Goal: Task Accomplishment & Management: Manage account settings

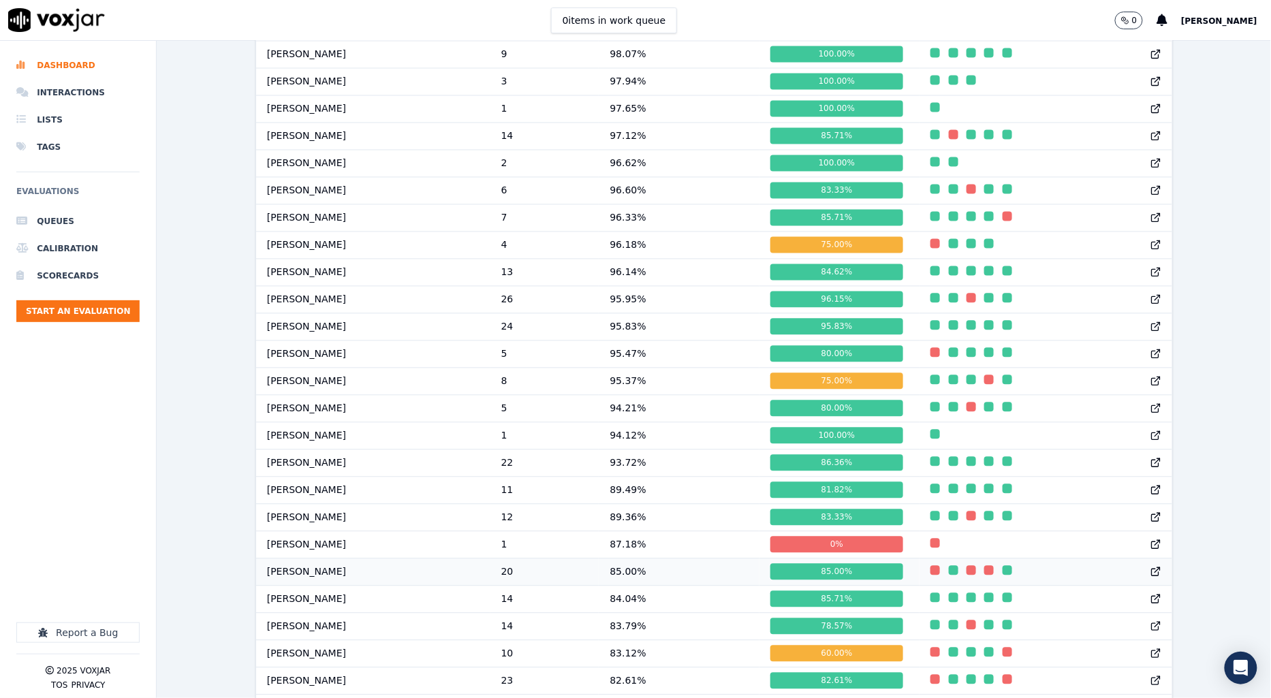
scroll to position [1015, 0]
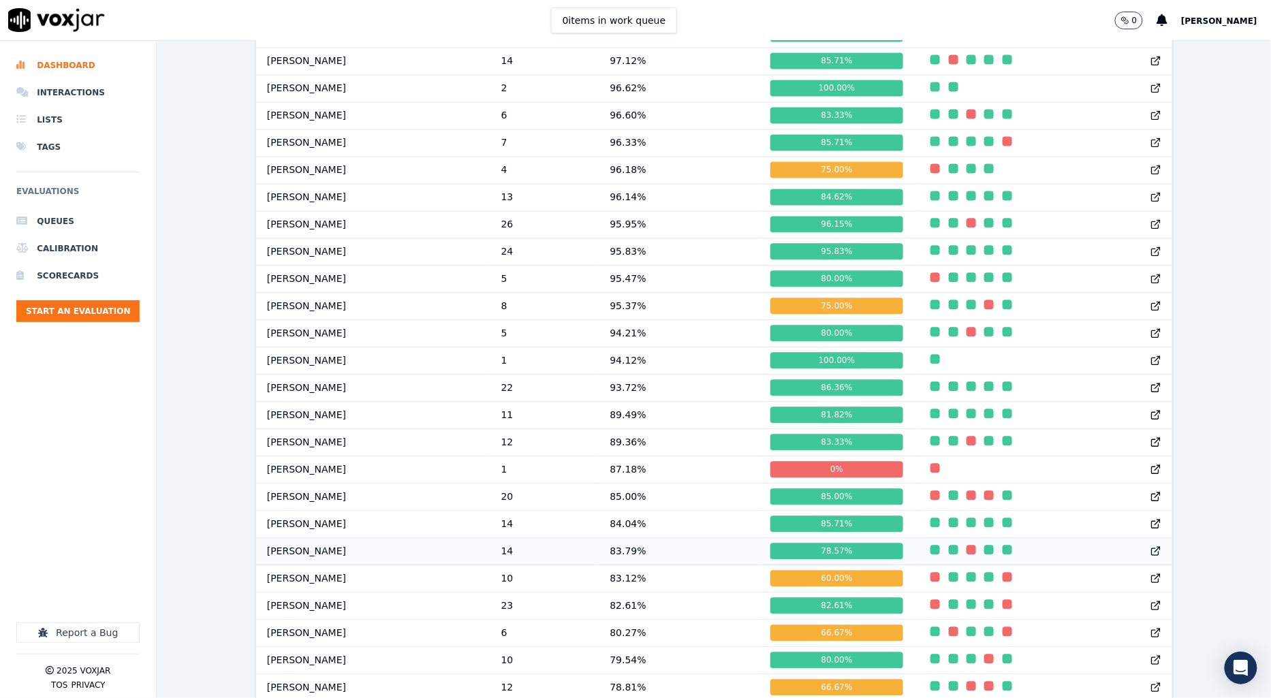
click at [649, 565] on td "83.79 %" at bounding box center [679, 550] width 161 height 27
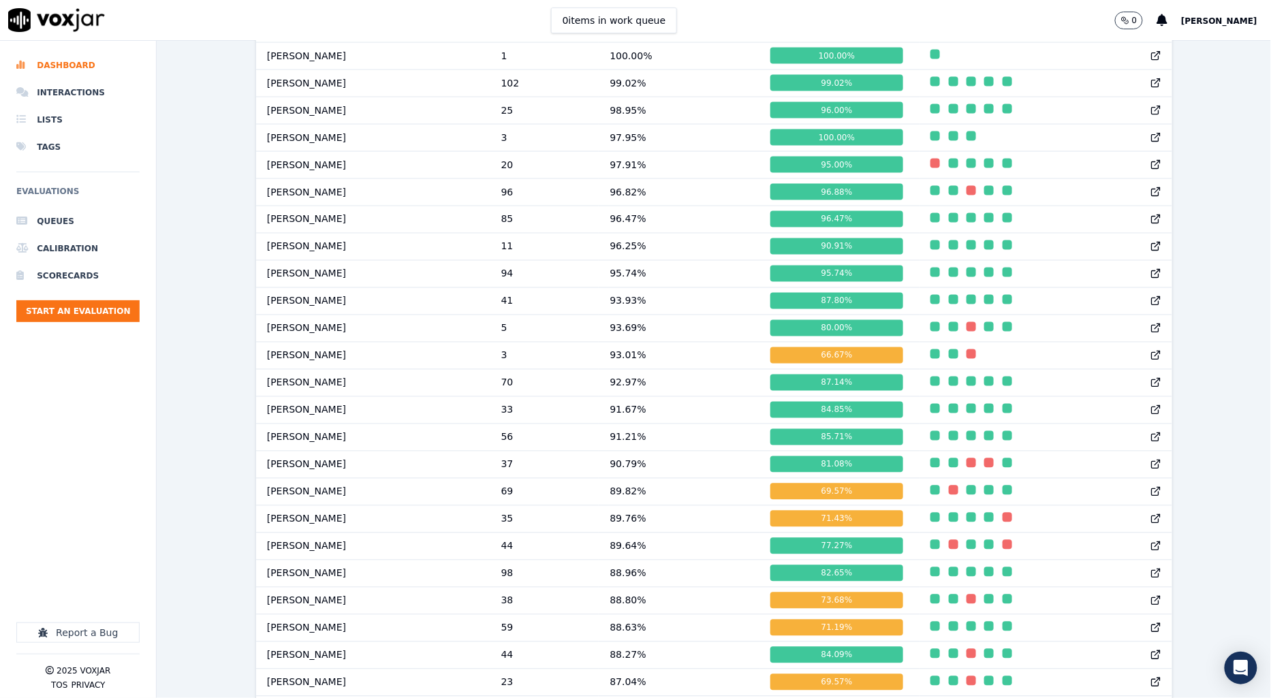
scroll to position [832, 0]
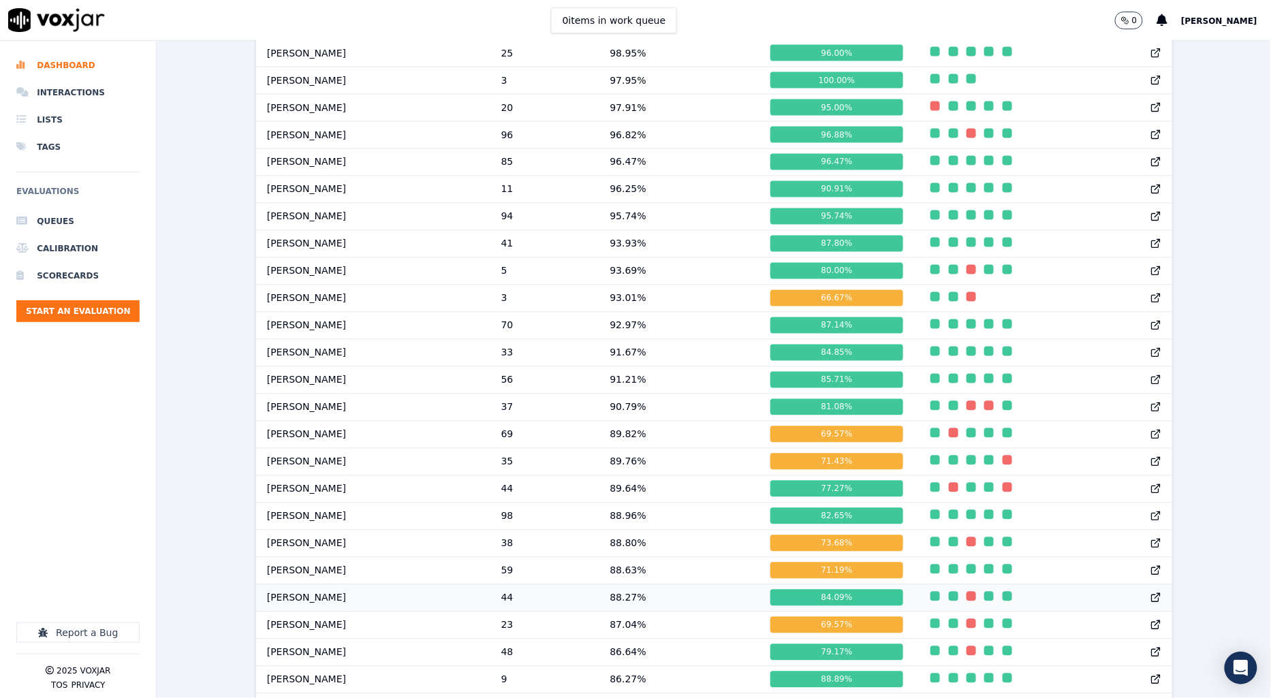
click at [531, 612] on td "44" at bounding box center [544, 597] width 109 height 27
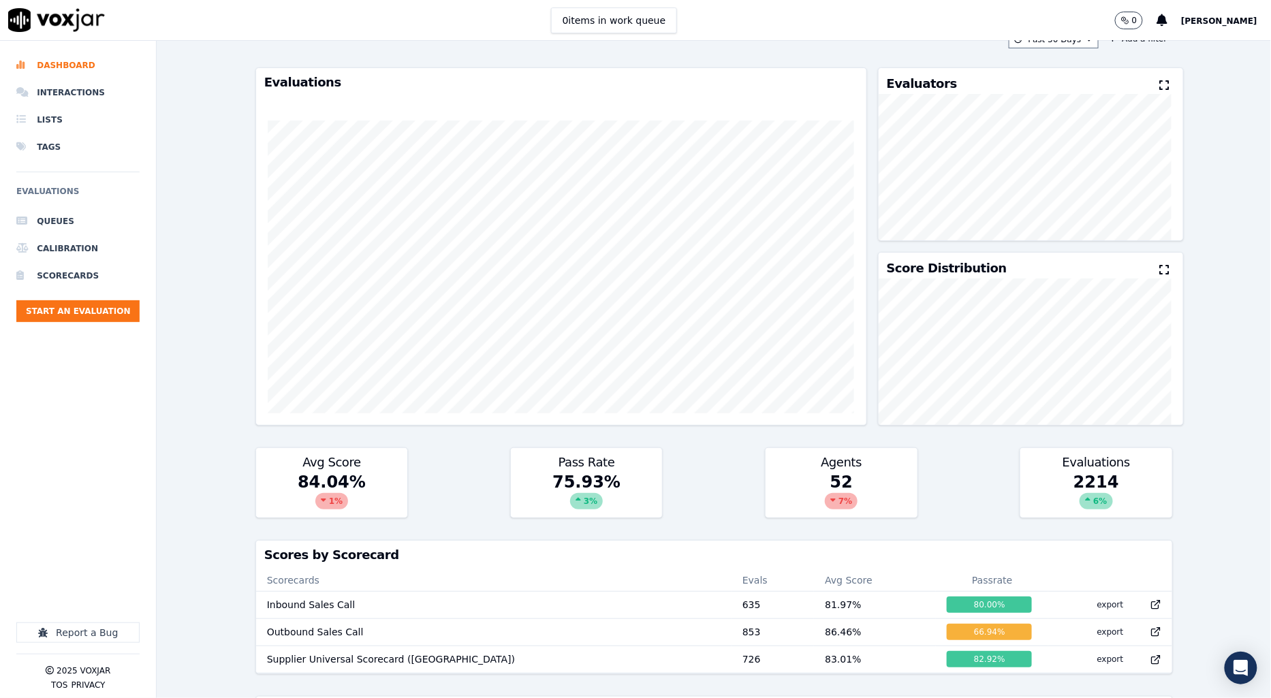
scroll to position [0, 0]
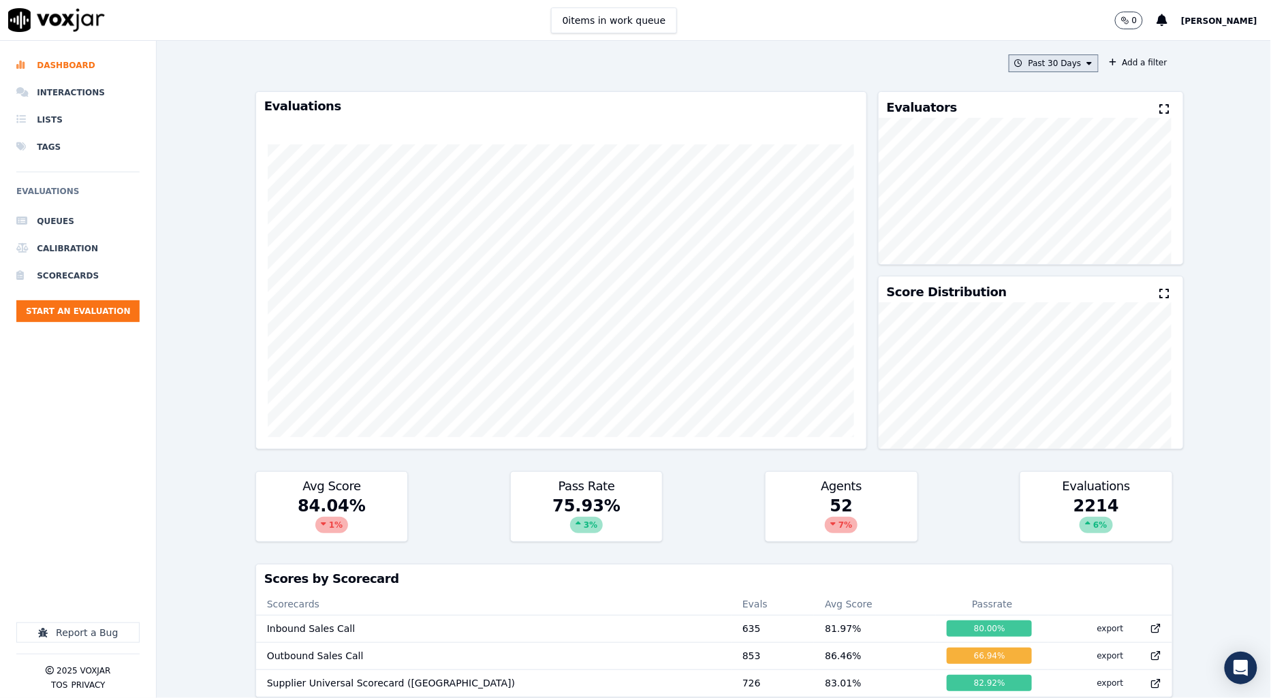
click at [1064, 65] on button "Past 30 Days" at bounding box center [1054, 63] width 90 height 18
click at [1015, 59] on icon at bounding box center [1019, 63] width 8 height 8
click at [1015, 61] on icon at bounding box center [1019, 63] width 8 height 8
click at [1111, 64] on button "Add a filter" at bounding box center [1138, 62] width 69 height 16
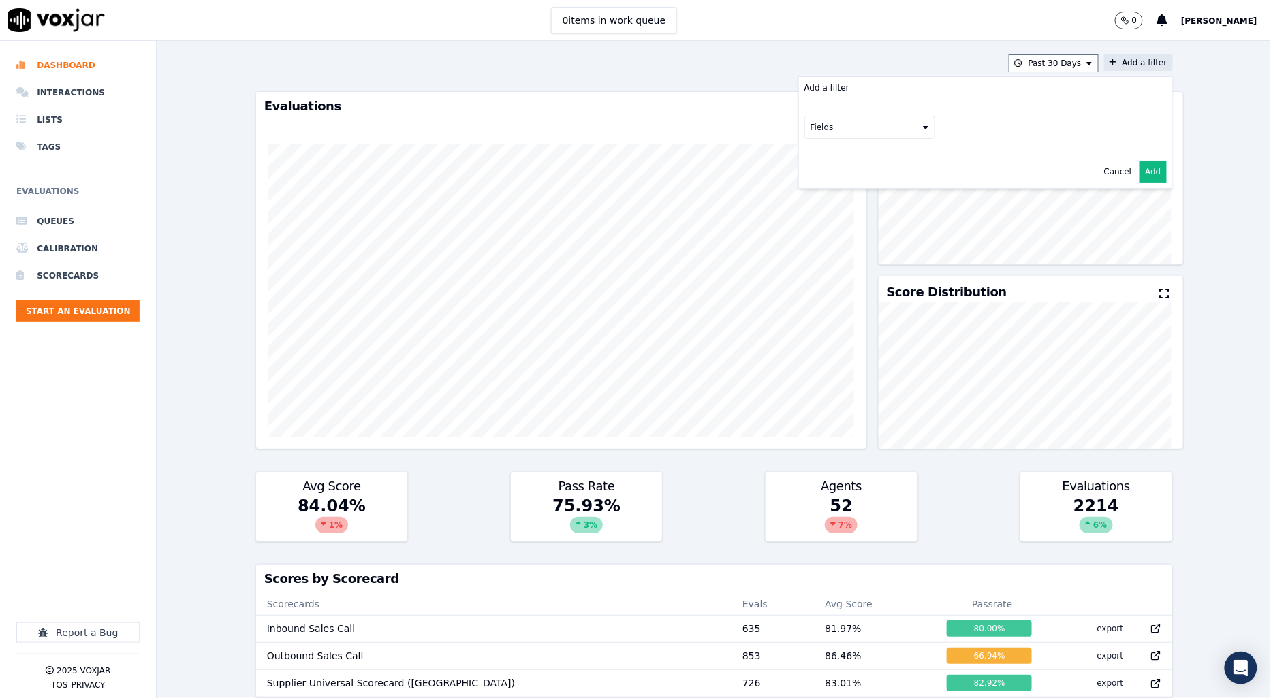
click at [817, 131] on button "Fields" at bounding box center [869, 127] width 131 height 23
click at [827, 216] on div "agent" at bounding box center [839, 215] width 24 height 11
click at [1104, 200] on button "Cancel" at bounding box center [1118, 200] width 28 height 11
click at [1031, 84] on div "Past 30 Days Add a filter Evaluations Evaluators Score Distribution Avg Score 8…" at bounding box center [714, 369] width 928 height 657
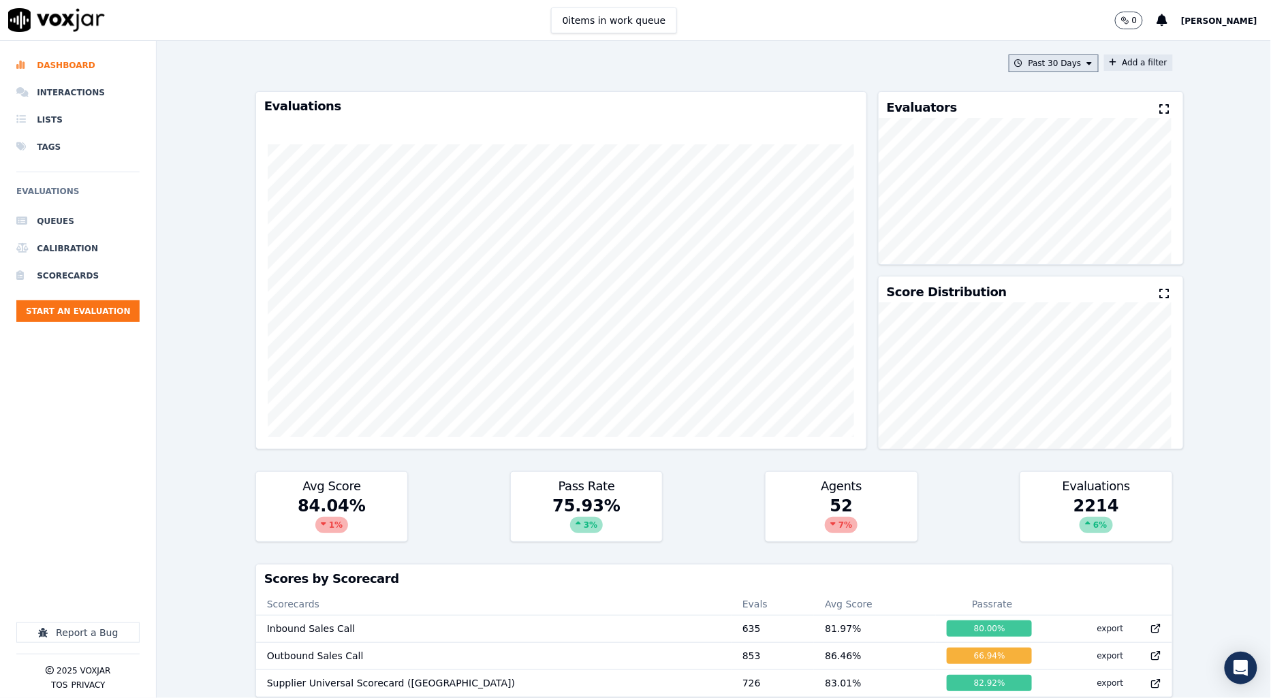
click at [1060, 65] on button "Past 30 Days" at bounding box center [1054, 63] width 90 height 18
click at [1036, 91] on div "Custom" at bounding box center [1051, 88] width 31 height 11
click at [1000, 112] on input "From" at bounding box center [1031, 114] width 119 height 30
click at [1053, 111] on input "From" at bounding box center [1031, 114] width 119 height 30
type input "2025-06-21T00:00"
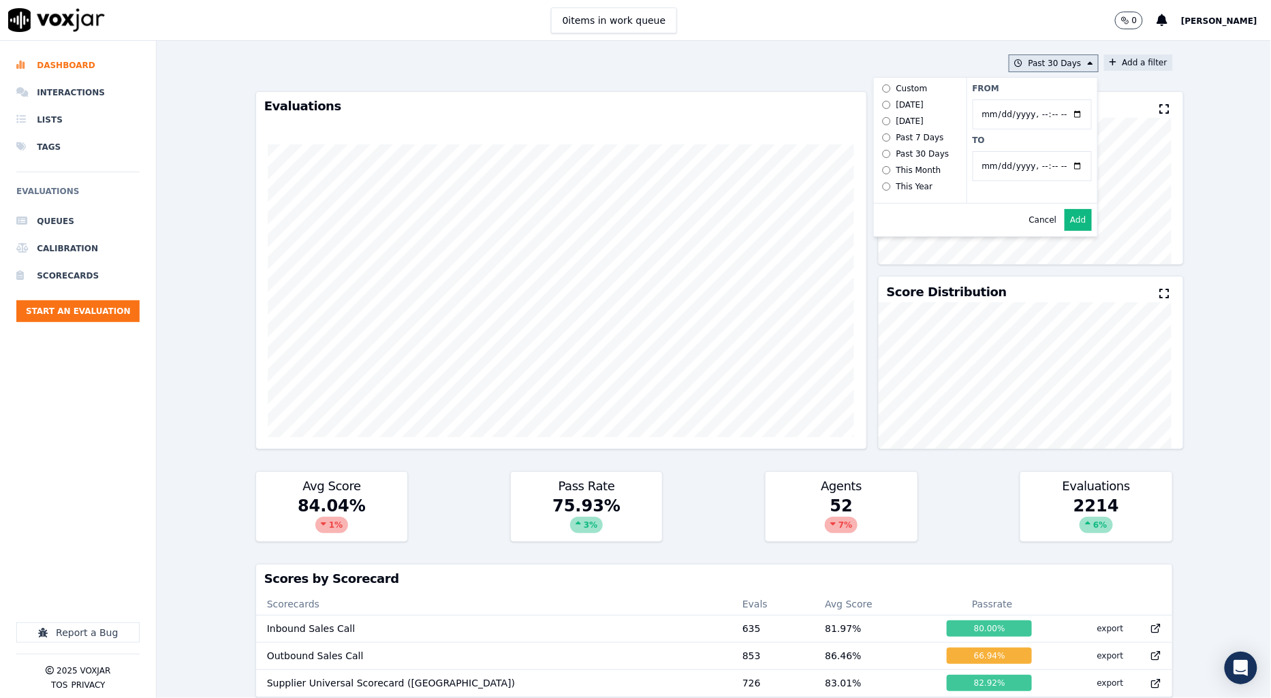
click at [1043, 89] on label "From" at bounding box center [1031, 88] width 119 height 11
click at [1043, 99] on input "From" at bounding box center [1031, 114] width 119 height 30
click at [1056, 165] on input "To" at bounding box center [1031, 166] width 119 height 30
type input "2025-07-20T23:59"
click at [1092, 77] on div "Past 30 Days Custom Today Yesterday Past 7 Days Past 30 Days This Month This Ye…" at bounding box center [714, 369] width 928 height 657
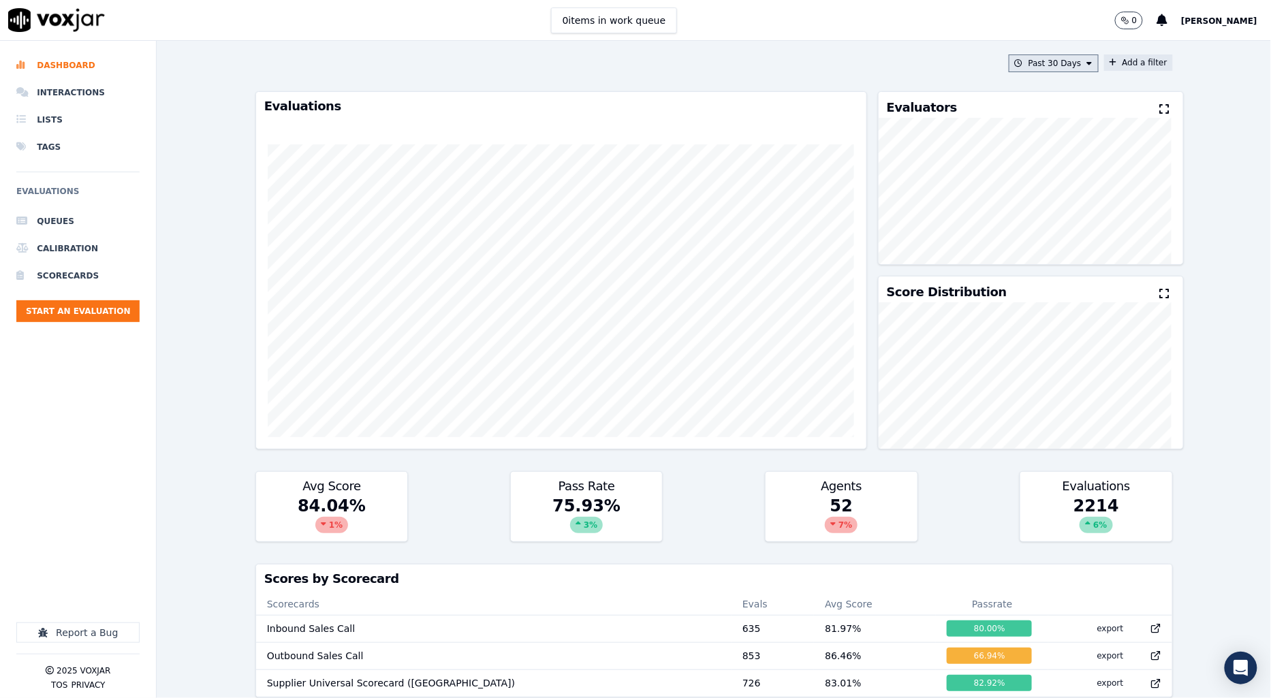
click at [1041, 65] on button "Past 30 Days" at bounding box center [1054, 63] width 90 height 18
click at [1044, 90] on label "Custom" at bounding box center [1052, 88] width 73 height 16
click at [1009, 114] on input "From" at bounding box center [1031, 114] width 119 height 30
click at [1056, 112] on input "From" at bounding box center [1031, 114] width 119 height 30
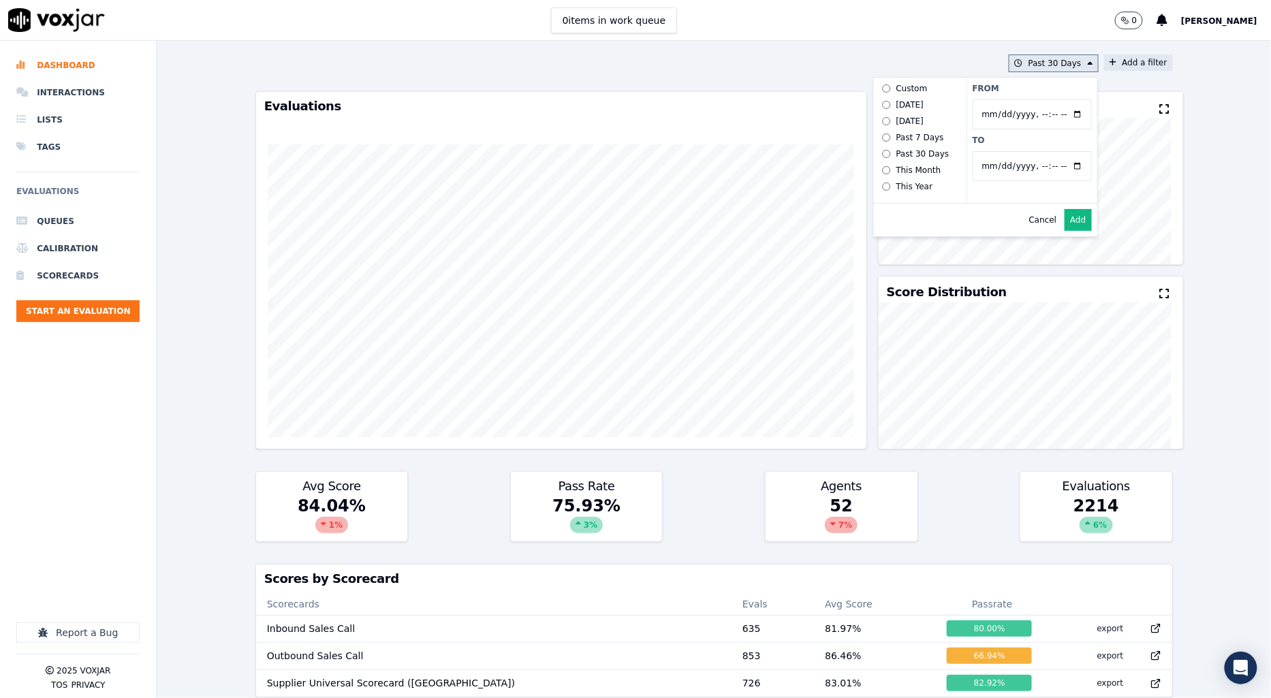
type input "2025-06-21T00:00"
click at [988, 91] on label "From" at bounding box center [1031, 88] width 119 height 11
click at [988, 99] on input "From" at bounding box center [1031, 114] width 119 height 30
click at [1053, 166] on input "To" at bounding box center [1031, 166] width 119 height 30
type input "2025-07-20T23:59"
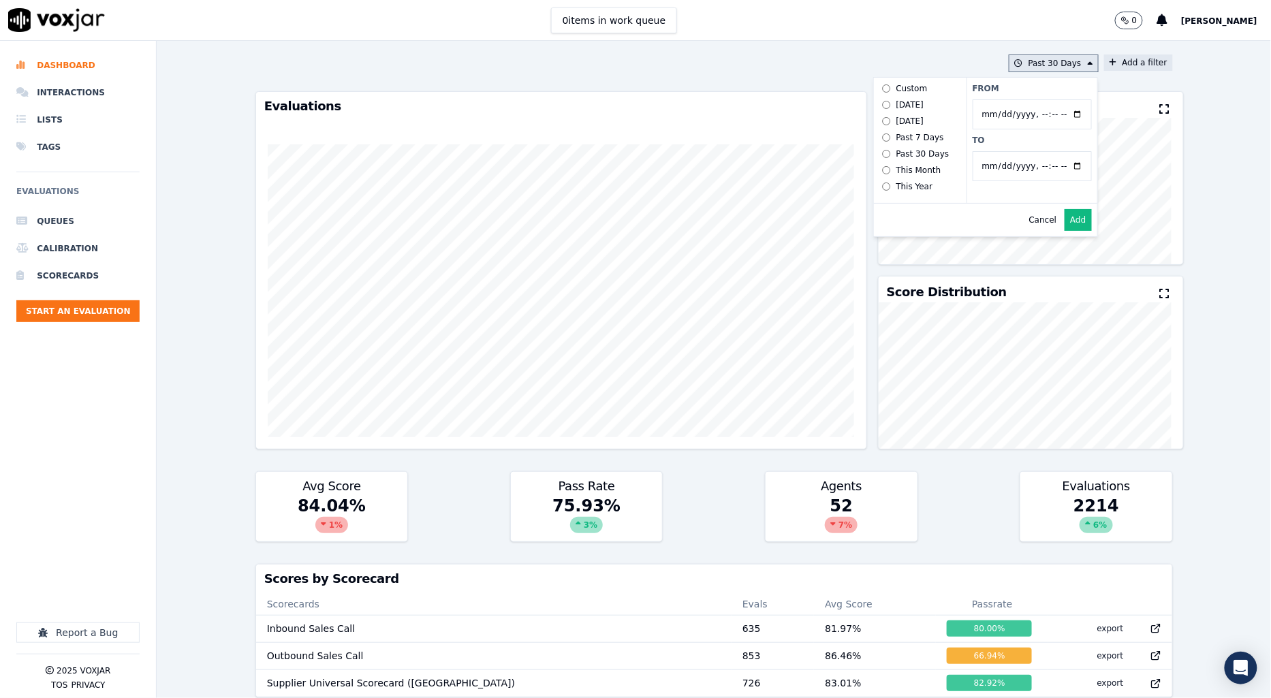
click at [1065, 140] on label "To" at bounding box center [1031, 140] width 119 height 11
click at [1065, 151] on input "To" at bounding box center [1031, 166] width 119 height 30
click at [1064, 231] on button "Add" at bounding box center [1077, 220] width 27 height 22
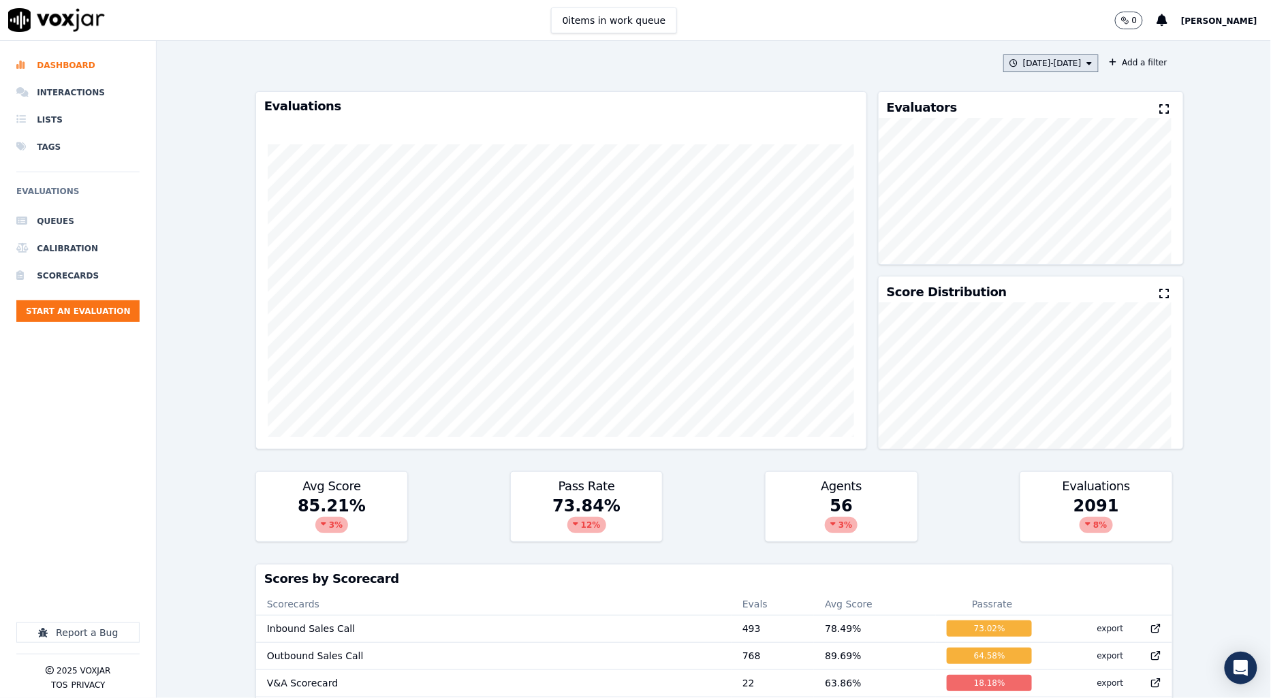
click at [1087, 66] on icon at bounding box center [1089, 63] width 5 height 8
click at [1053, 112] on input "From" at bounding box center [1031, 114] width 119 height 30
type input "2025-07-21T00:00"
click at [1047, 92] on label "From" at bounding box center [1031, 88] width 119 height 11
click at [1047, 99] on input "From" at bounding box center [1031, 114] width 119 height 30
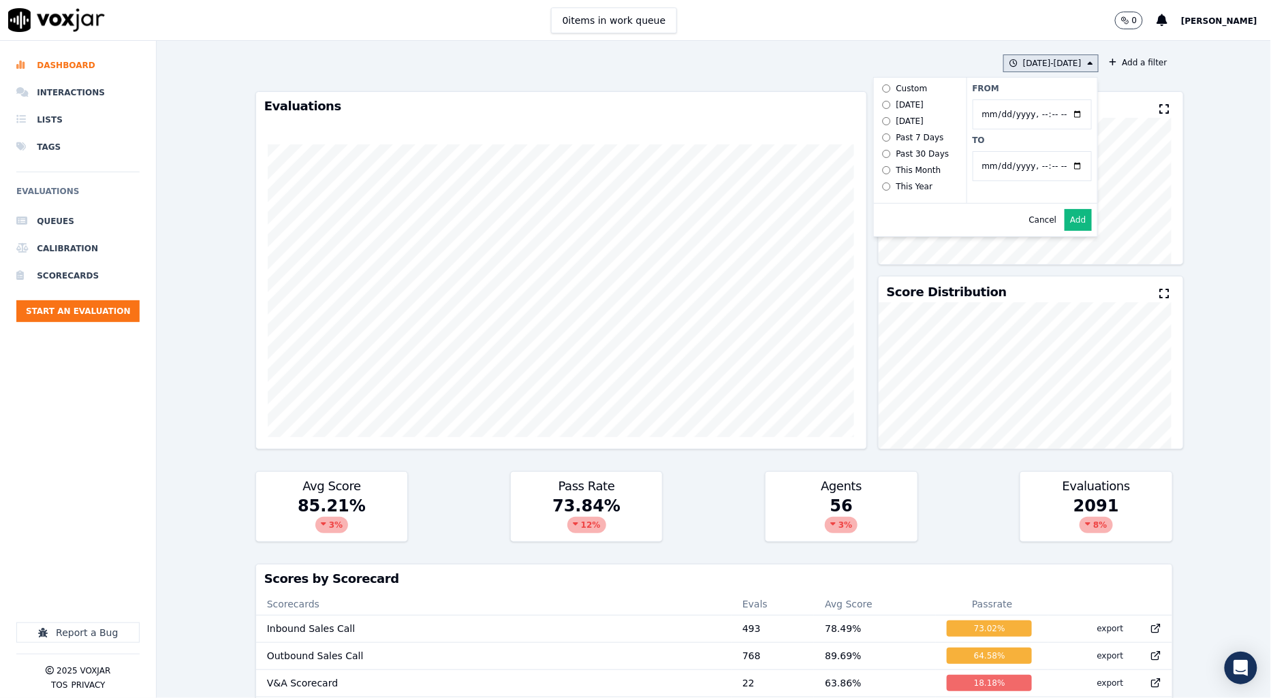
click at [1058, 168] on input "To" at bounding box center [1031, 166] width 119 height 30
type input "2025-08-19T23:59"
click at [1054, 137] on label "To" at bounding box center [1031, 140] width 119 height 11
click at [1054, 151] on input "To" at bounding box center [1031, 166] width 119 height 30
click at [1064, 231] on button "Add" at bounding box center [1077, 220] width 27 height 22
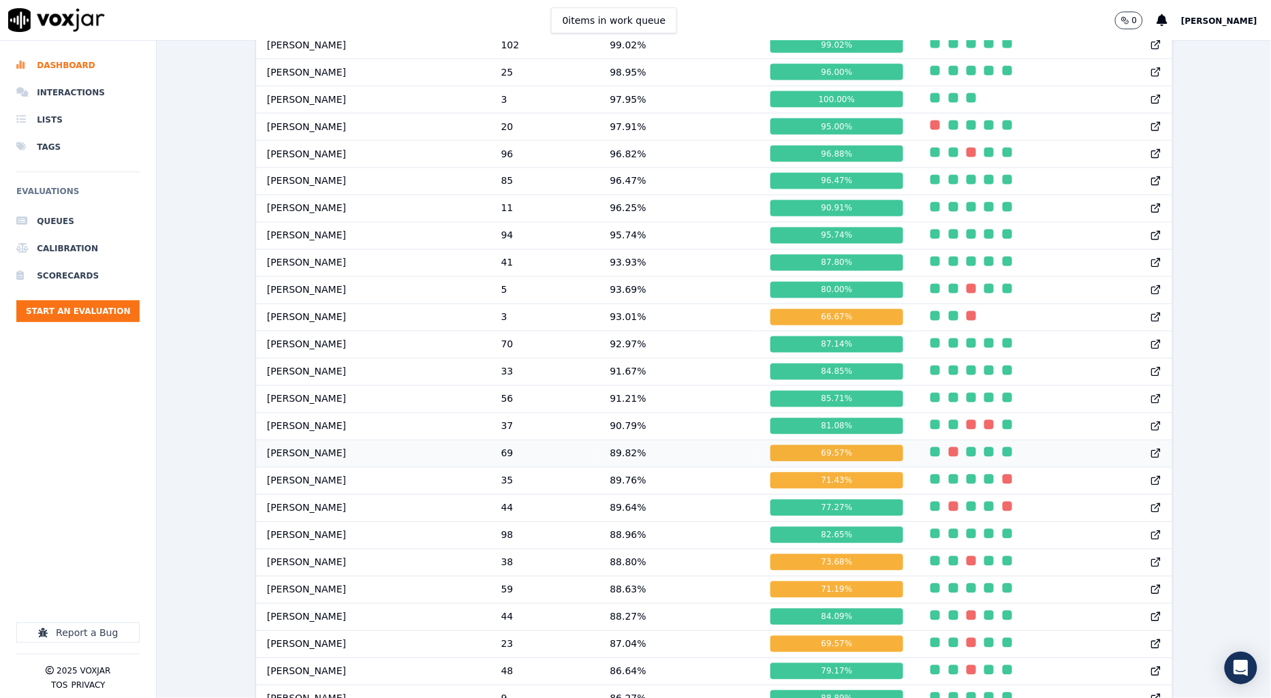
scroll to position [832, 0]
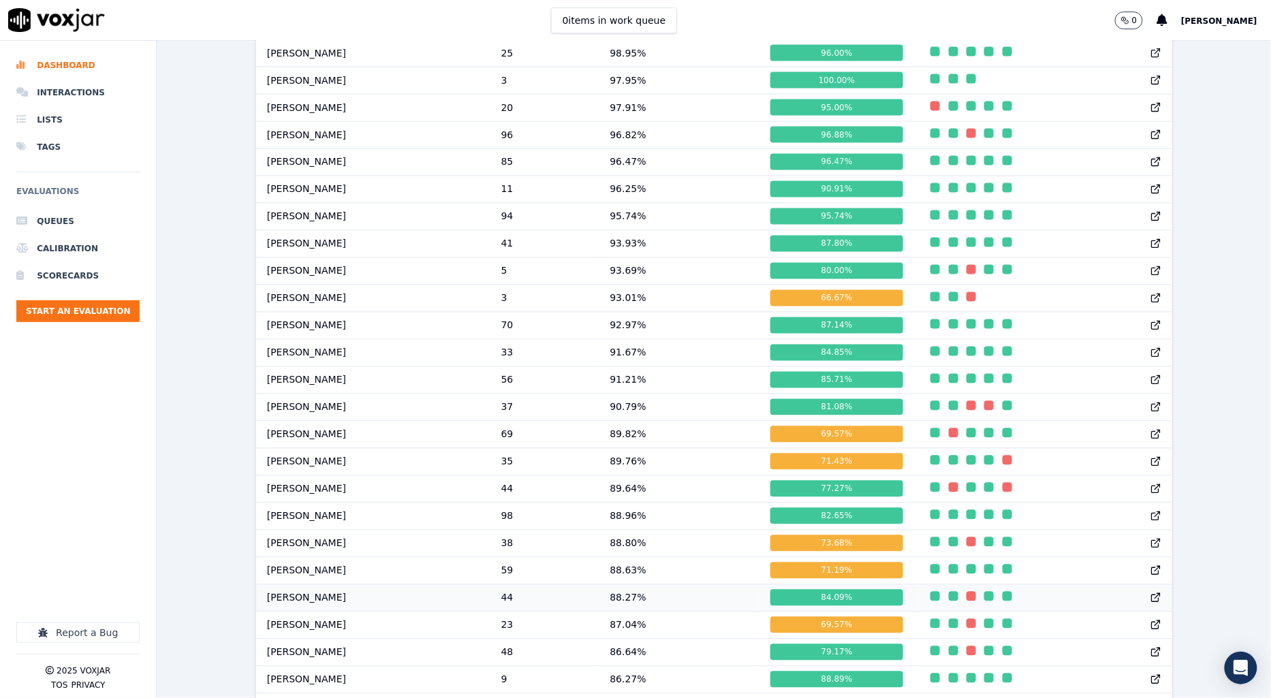
click at [621, 611] on td "88.27 %" at bounding box center [679, 597] width 161 height 27
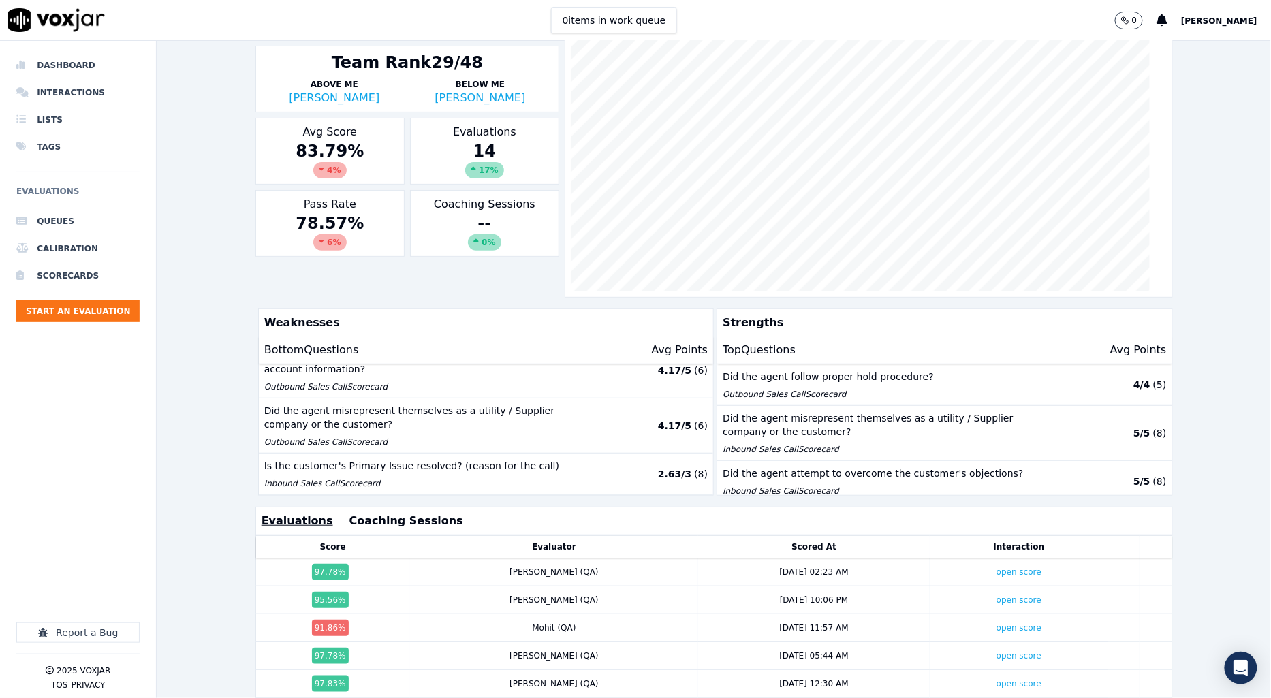
scroll to position [227, 0]
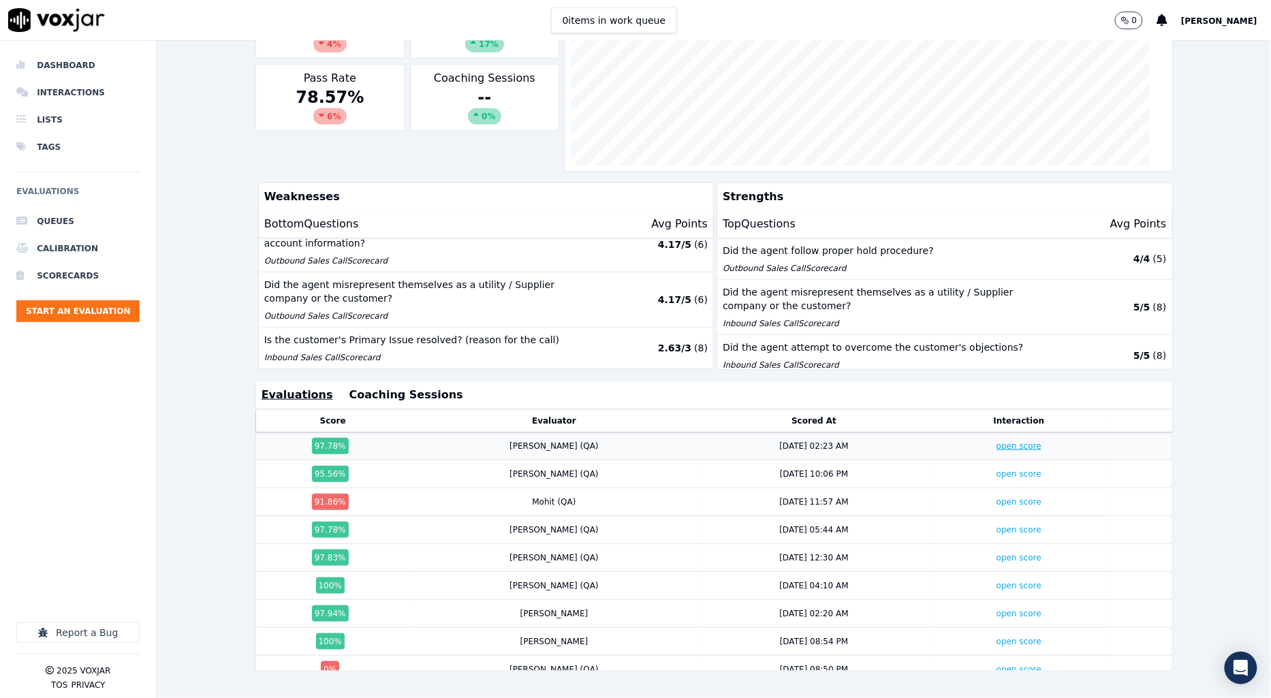
click at [996, 441] on link "open score" at bounding box center [1018, 446] width 45 height 10
click at [996, 469] on link "open score" at bounding box center [1018, 474] width 45 height 10
click at [996, 584] on link "open score" at bounding box center [1018, 586] width 45 height 10
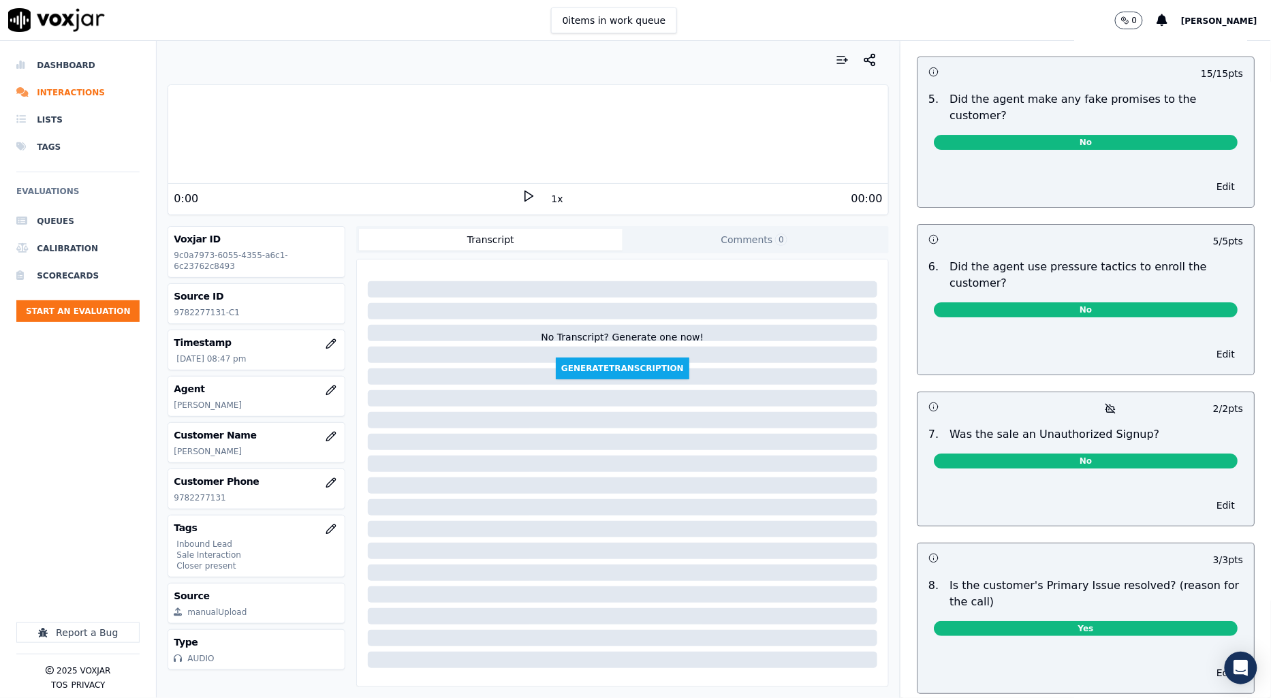
scroll to position [3596, 0]
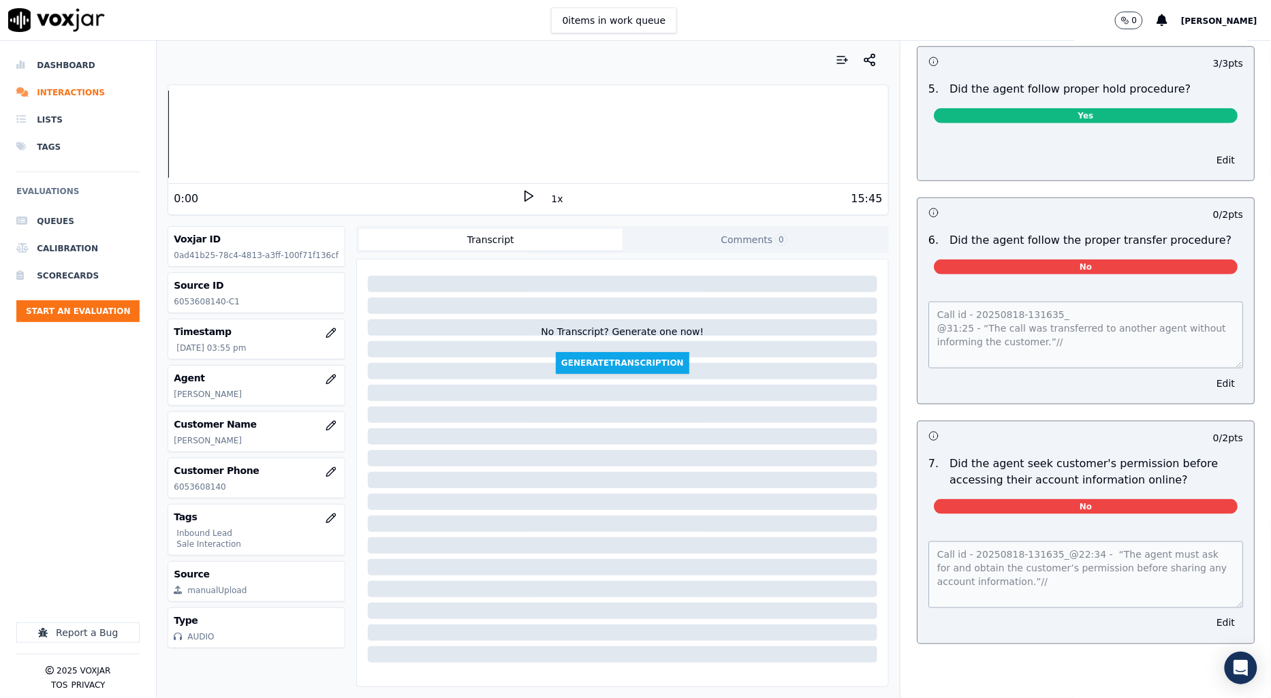
scroll to position [2270, 0]
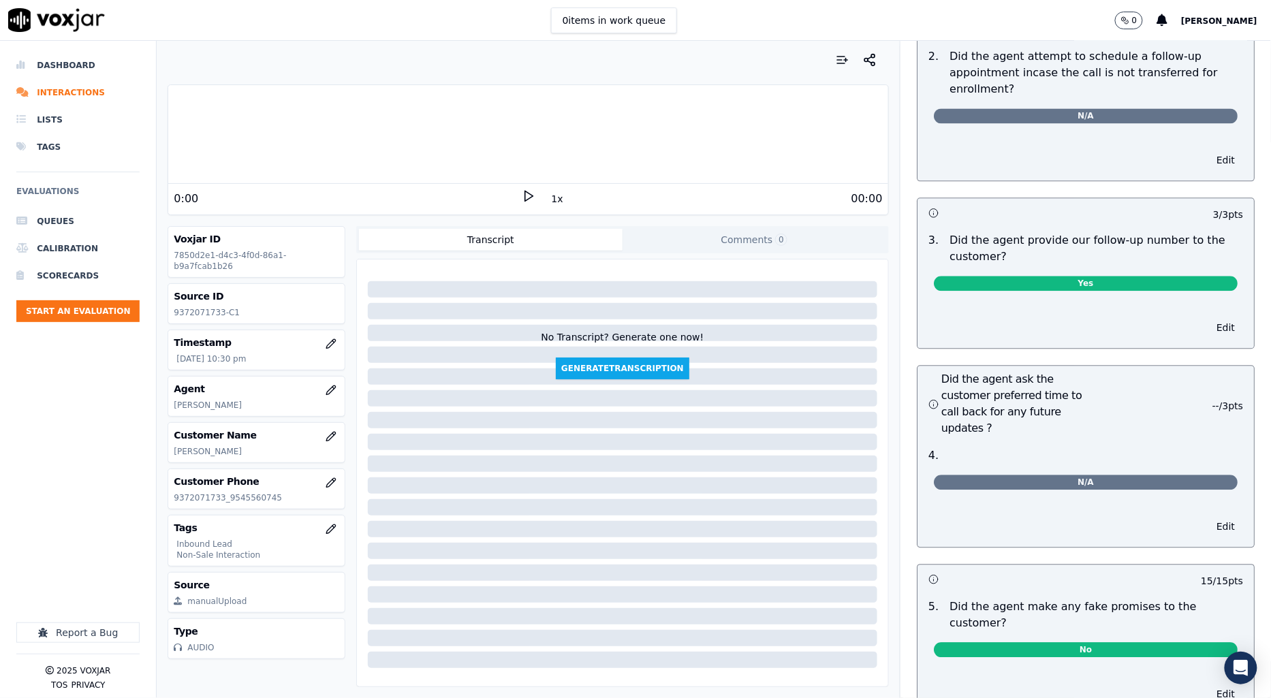
scroll to position [3253, 0]
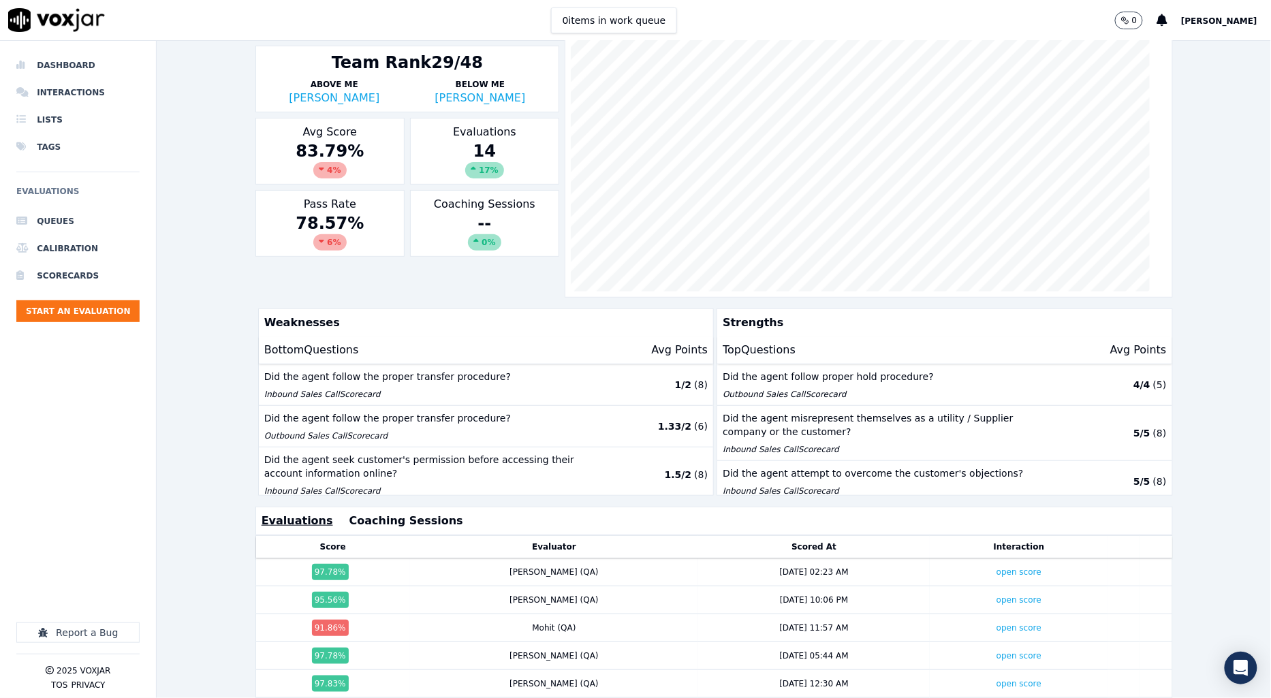
scroll to position [227, 0]
